Goal: Task Accomplishment & Management: Manage account settings

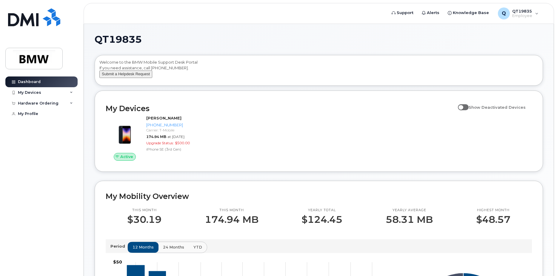
click at [128, 78] on button "Submit a Helpdesk Request" at bounding box center [125, 73] width 53 height 7
click at [95, 40] on span "QT19835" at bounding box center [118, 39] width 47 height 9
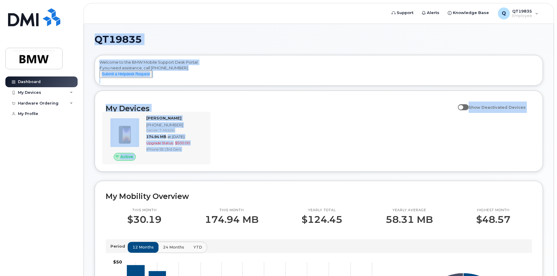
drag, startPoint x: 95, startPoint y: 40, endPoint x: 205, endPoint y: 166, distance: 167.3
click at [205, 166] on div "QT19835 Welcome to the BMW Mobile Support Desk Portal If you need assistance, c…" at bounding box center [319, 267] width 449 height 465
copy div "QT19835 Welcome to the BMW Mobile Support Desk Portal If you need assistance, c…"
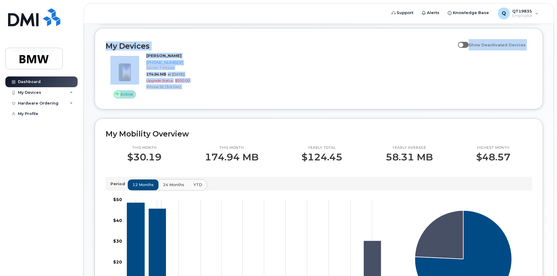
scroll to position [29, 0]
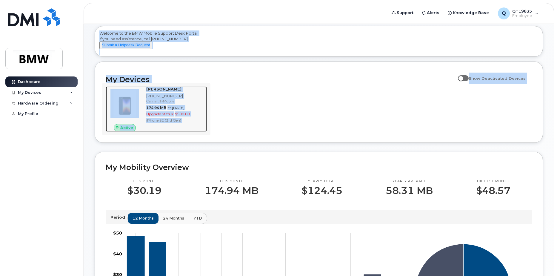
click at [202, 132] on div "Matthew Leach 864-652-4206 Carrier: T-Mobile 174.94 MB at Sep 01, 2025 Upgrade …" at bounding box center [175, 108] width 63 height 45
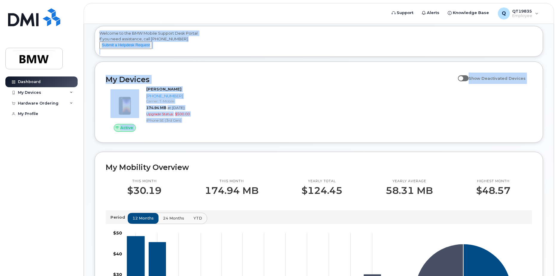
click at [261, 109] on div "Active Matthew Leach 864-652-4206 Carrier: T-Mobile 174.94 MB at Sep 01, 2025 U…" at bounding box center [319, 109] width 434 height 53
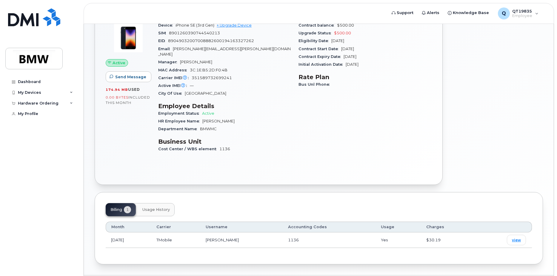
scroll to position [102, 0]
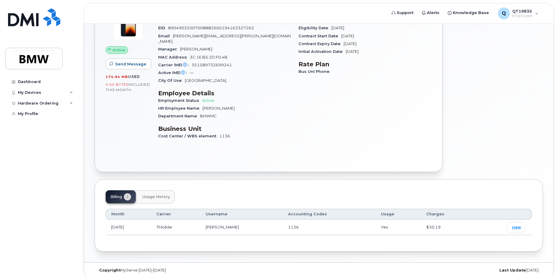
click at [120, 194] on div "Billing 1 Usage History" at bounding box center [140, 196] width 69 height 13
click at [154, 194] on span "Usage History" at bounding box center [155, 196] width 27 height 5
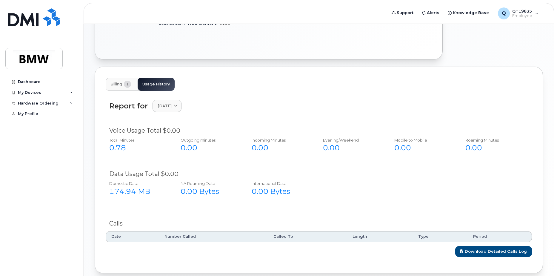
scroll to position [222, 0]
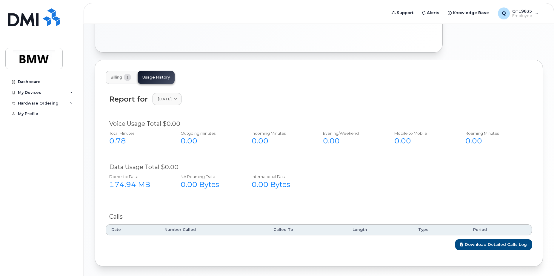
click at [125, 75] on button "Billing 1" at bounding box center [121, 77] width 30 height 13
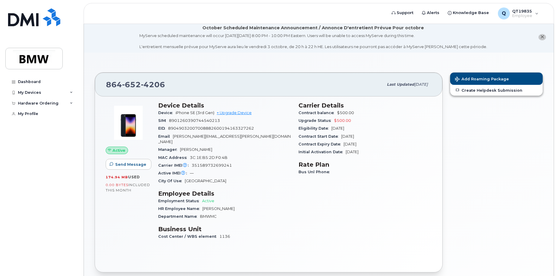
scroll to position [0, 0]
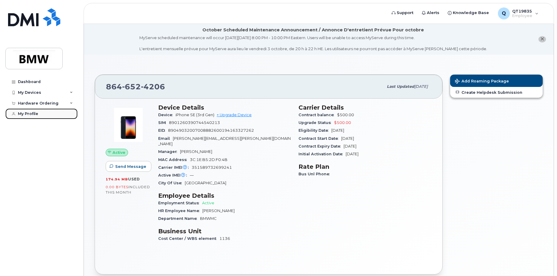
click at [21, 114] on div "My Profile" at bounding box center [28, 113] width 20 height 5
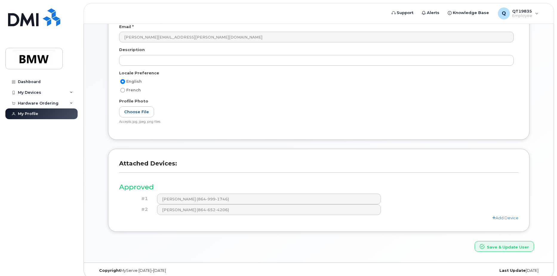
scroll to position [120, 0]
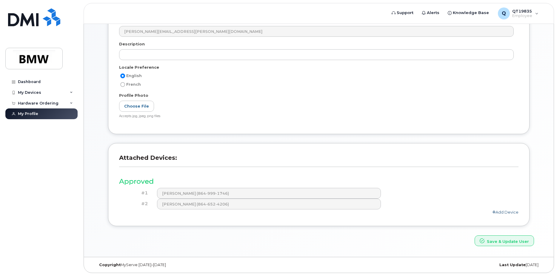
click at [500, 212] on link "Add Device" at bounding box center [506, 212] width 26 height 5
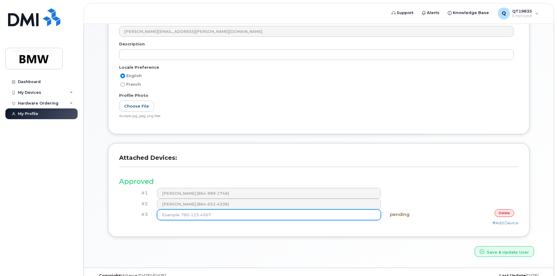
click at [167, 216] on input at bounding box center [269, 214] width 224 height 11
type input "(864"
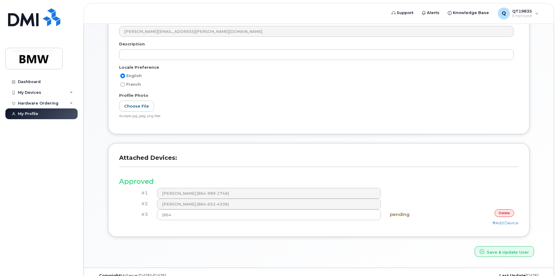
click at [505, 214] on link "delete" at bounding box center [504, 212] width 19 height 7
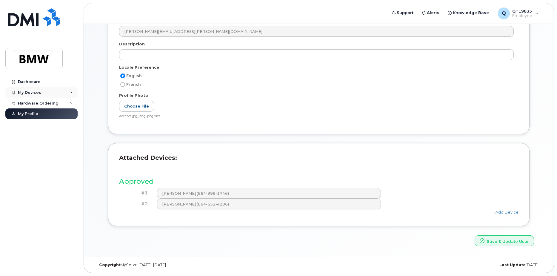
click at [27, 92] on div "My Devices" at bounding box center [29, 92] width 23 height 5
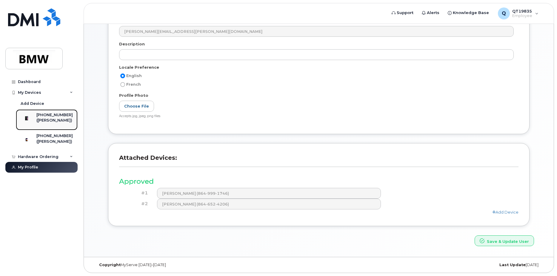
click at [54, 117] on div "[PHONE_NUMBER]" at bounding box center [54, 114] width 36 height 5
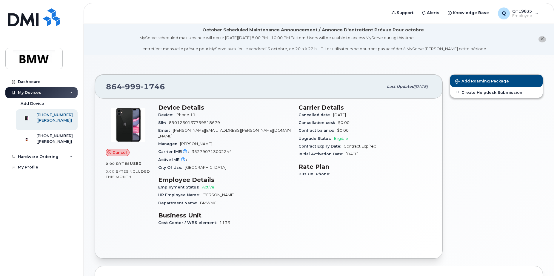
click at [118, 154] on span "Cancel" at bounding box center [120, 153] width 14 height 6
click at [48, 139] on div "[PHONE_NUMBER]" at bounding box center [54, 135] width 36 height 5
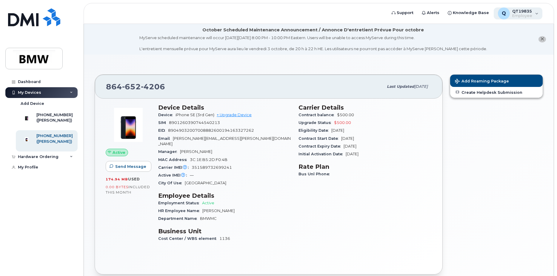
click at [533, 16] on div "Q QT19835 Employee" at bounding box center [518, 13] width 49 height 12
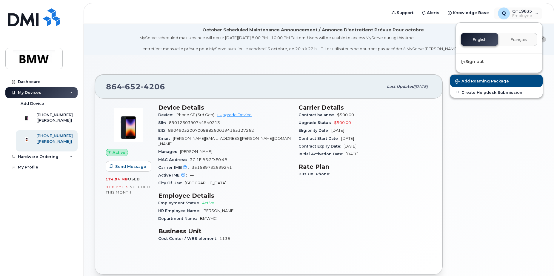
click at [475, 121] on div "Add Roaming Package Create Helpdesk Submission" at bounding box center [497, 174] width 100 height 207
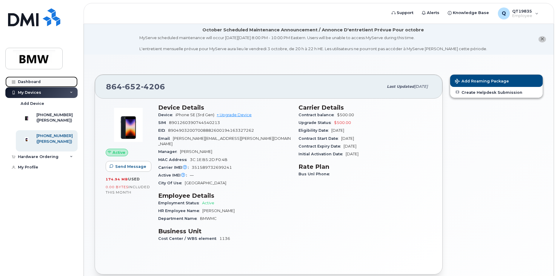
click at [36, 79] on div "Dashboard" at bounding box center [29, 81] width 23 height 5
